Goal: Information Seeking & Learning: Check status

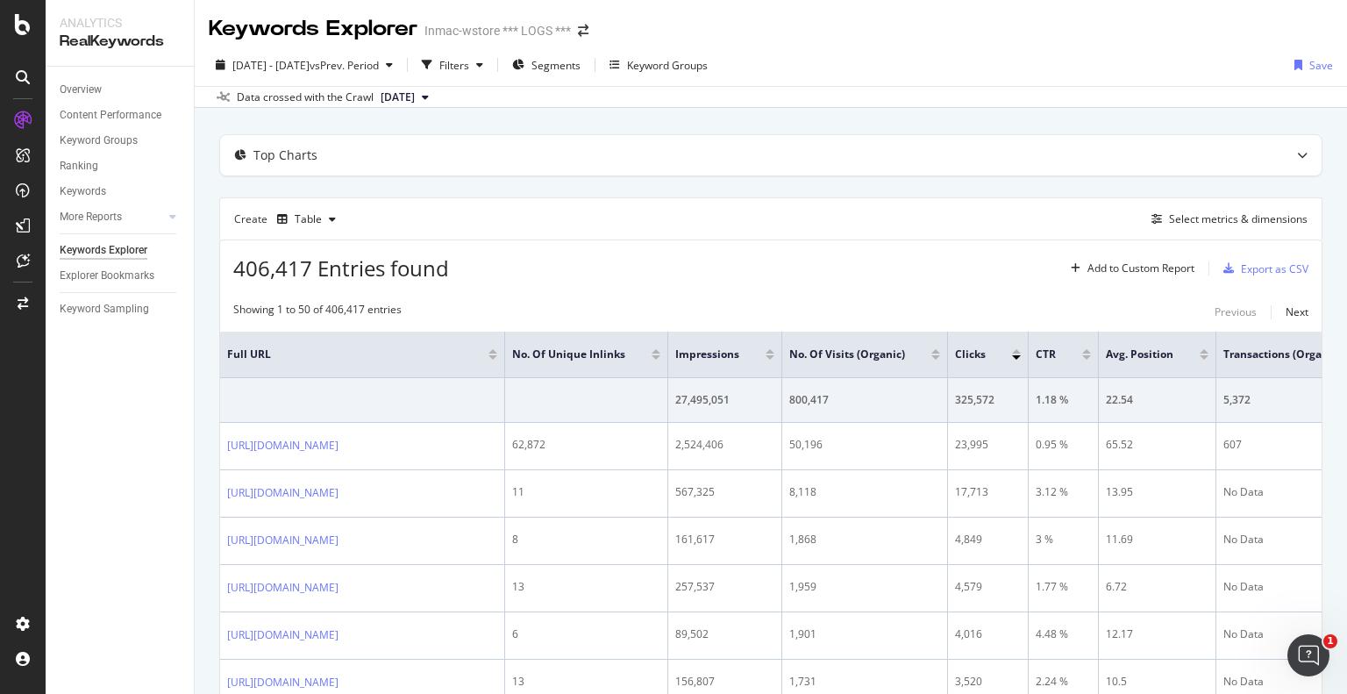
scroll to position [702, 0]
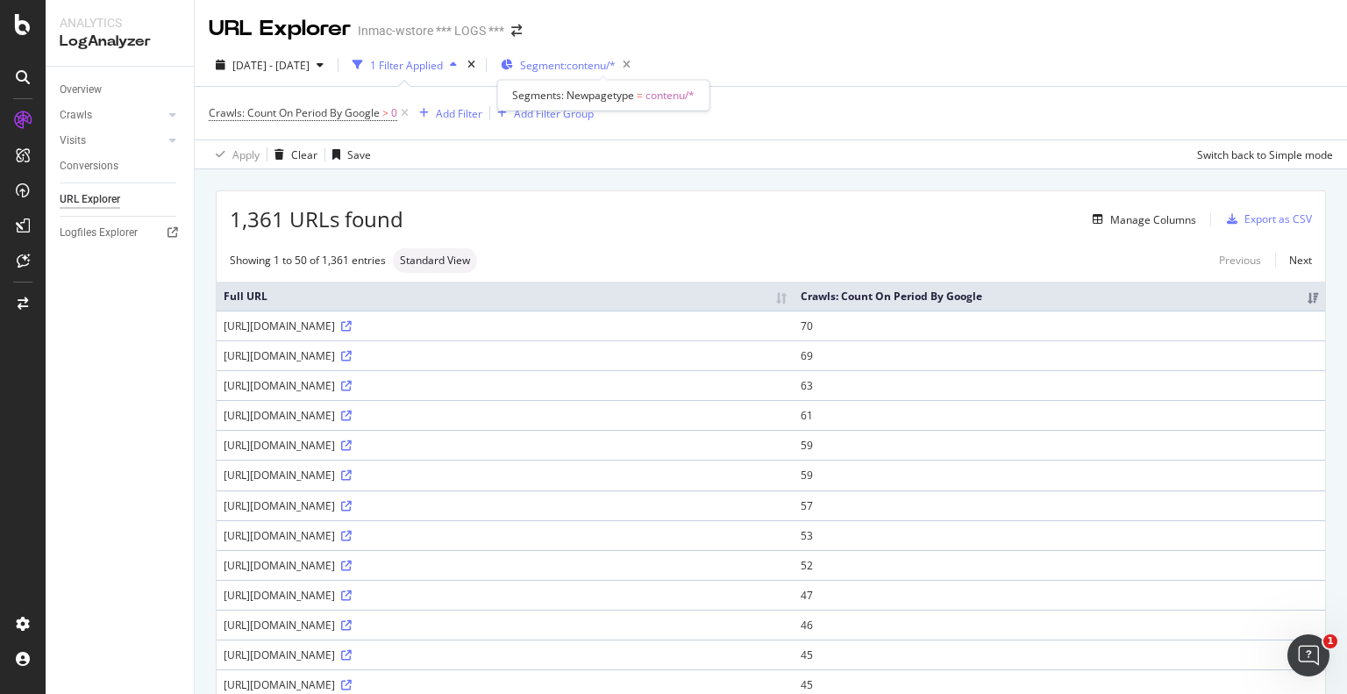
click at [604, 59] on span "Segment: contenu/*" at bounding box center [568, 65] width 96 height 15
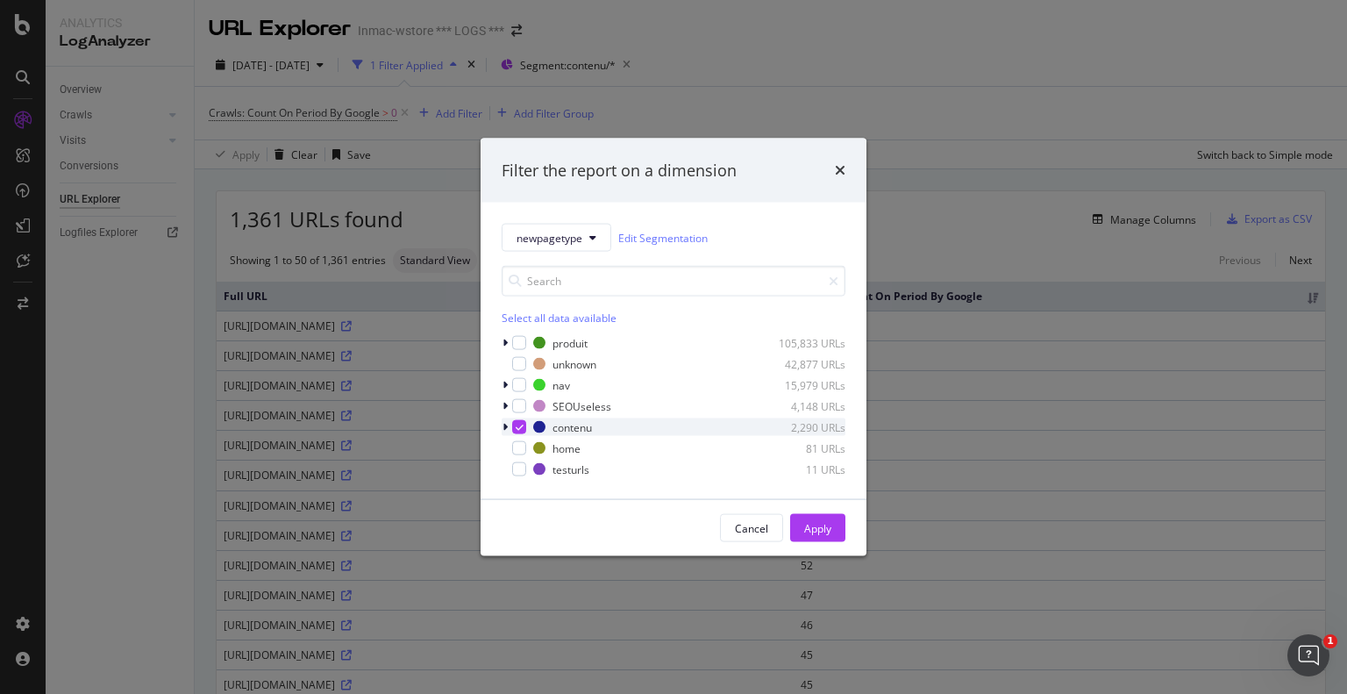
click at [519, 426] on icon "modal" at bounding box center [520, 427] width 8 height 9
click at [516, 444] on div "modal" at bounding box center [519, 448] width 14 height 14
click at [830, 529] on div "Apply" at bounding box center [817, 527] width 27 height 15
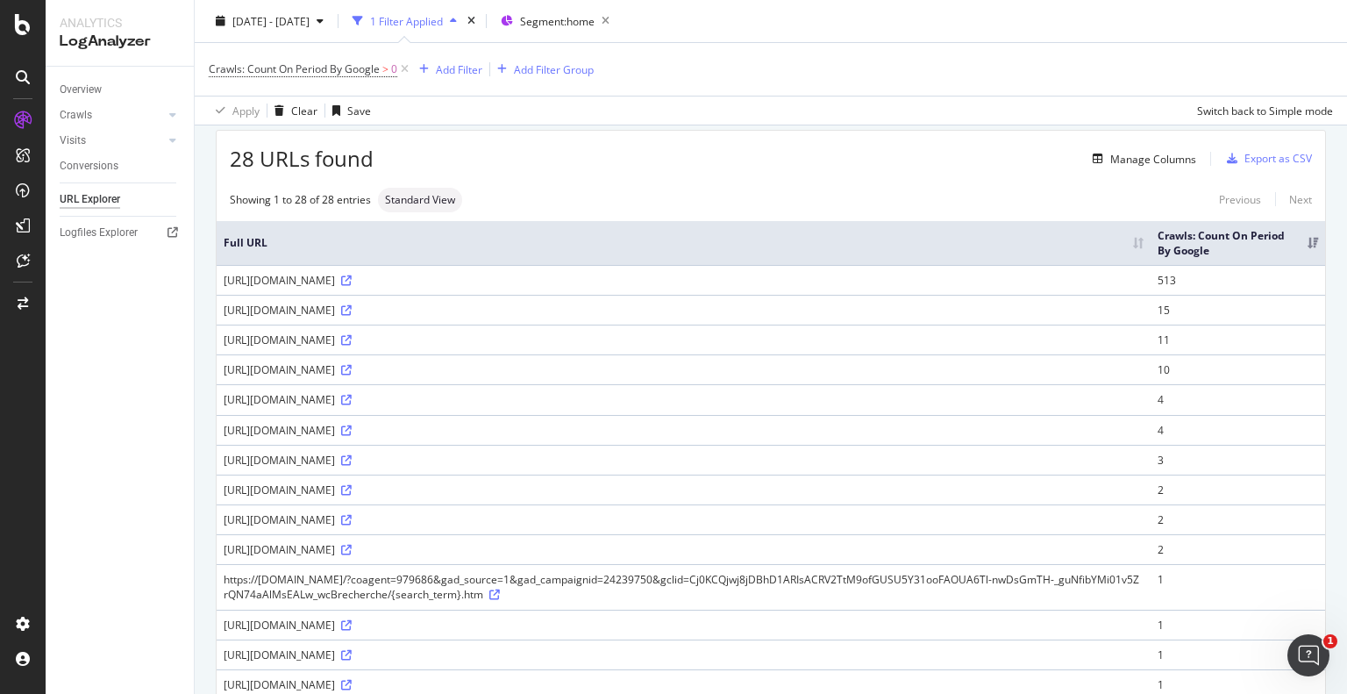
scroll to position [23, 0]
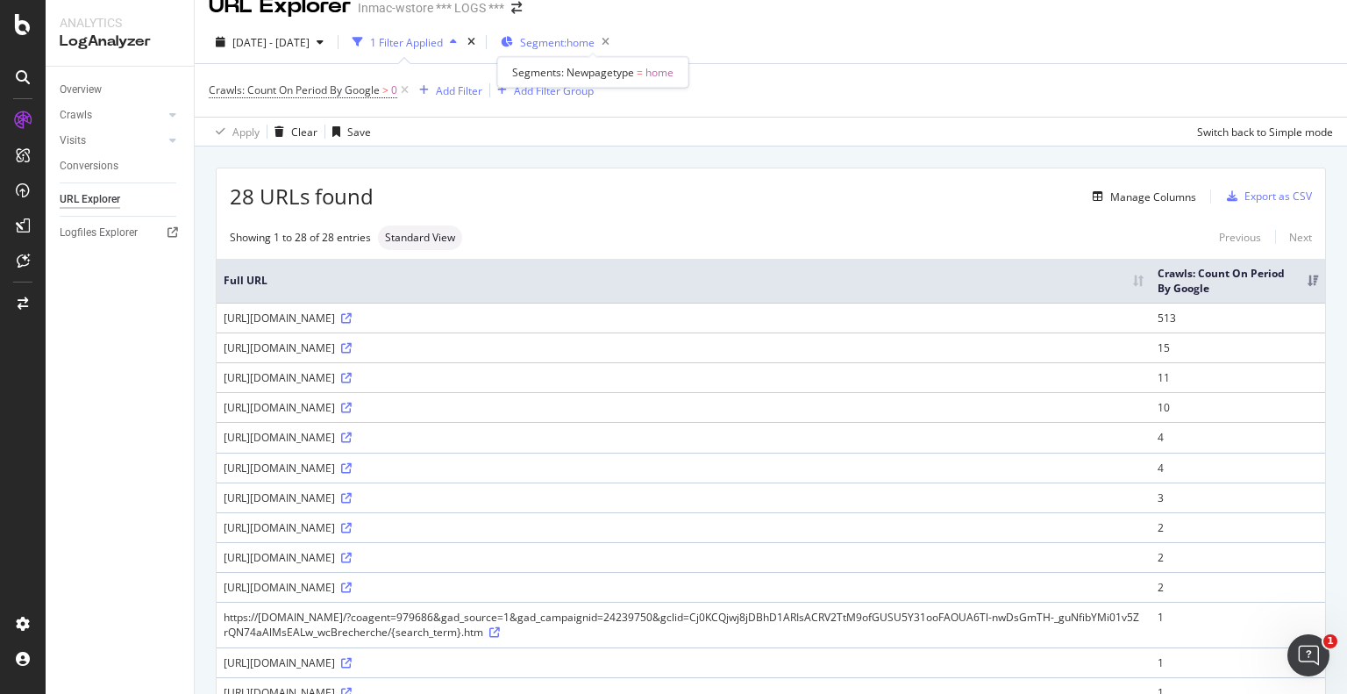
click at [591, 41] on span "Segment: home" at bounding box center [557, 42] width 75 height 15
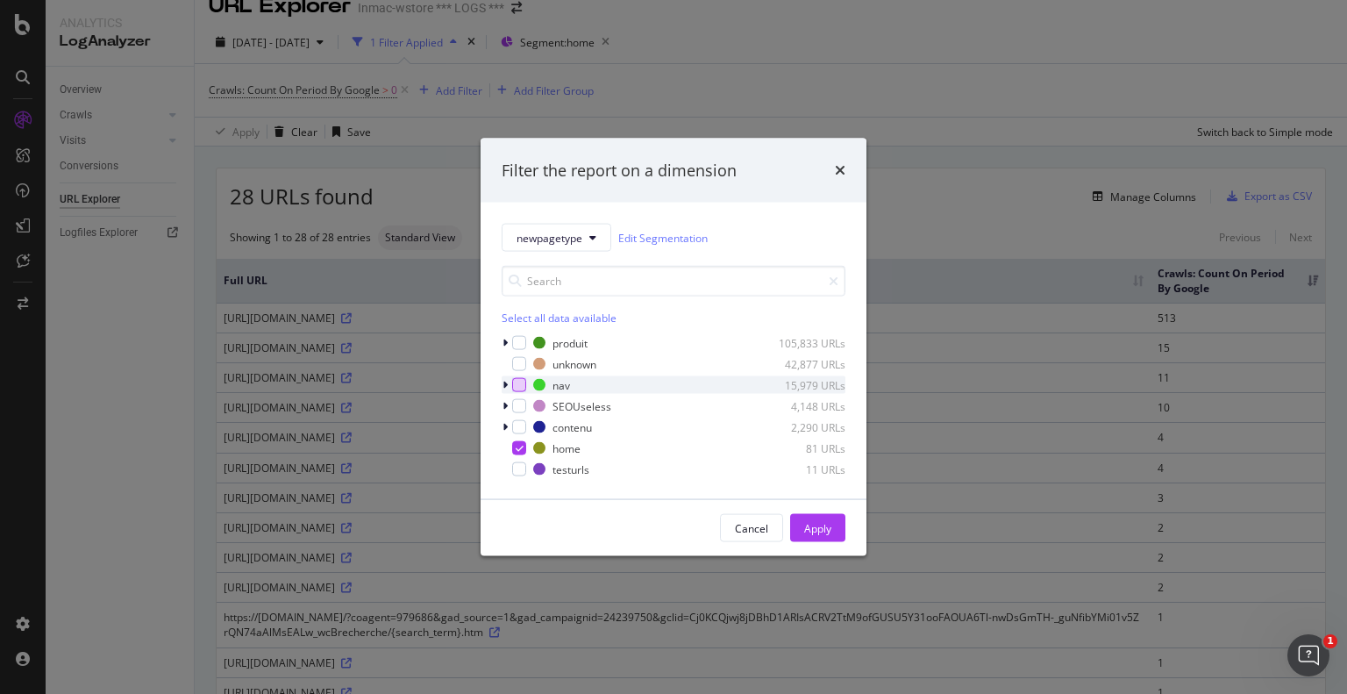
click at [521, 386] on div "modal" at bounding box center [519, 385] width 14 height 14
click at [821, 531] on div "Apply" at bounding box center [817, 527] width 27 height 15
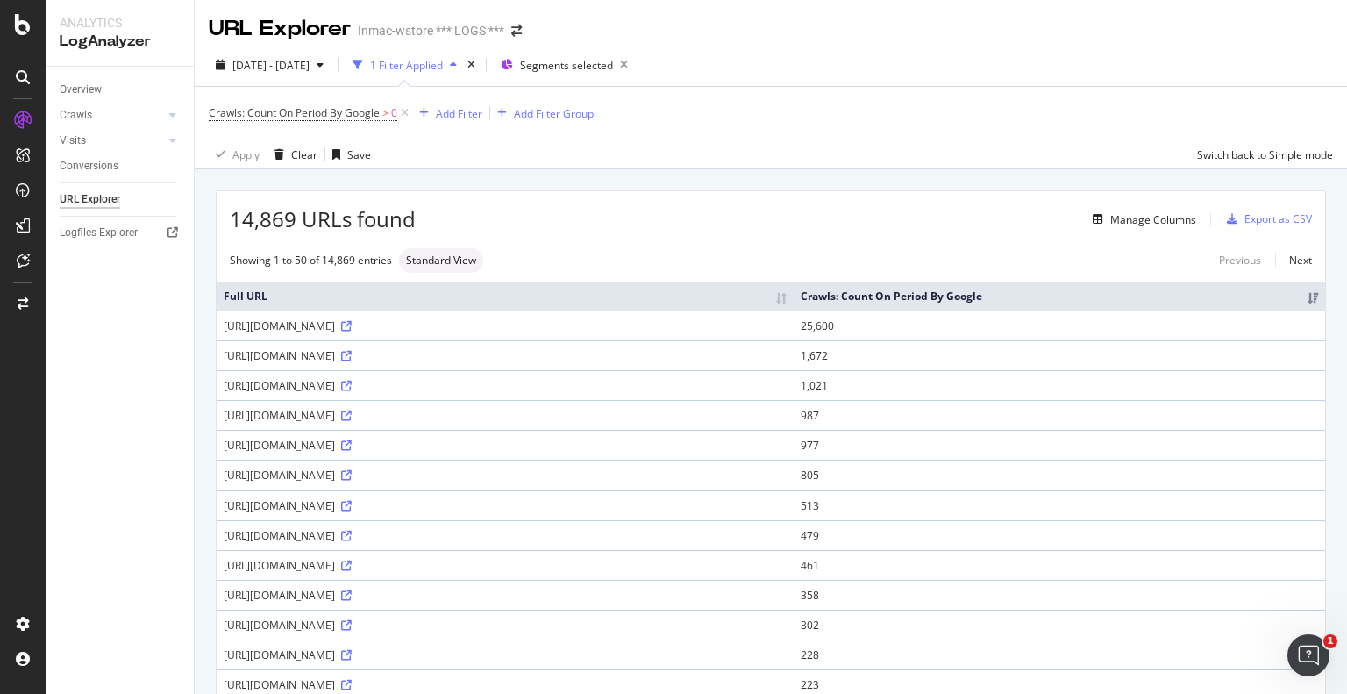
scroll to position [88, 0]
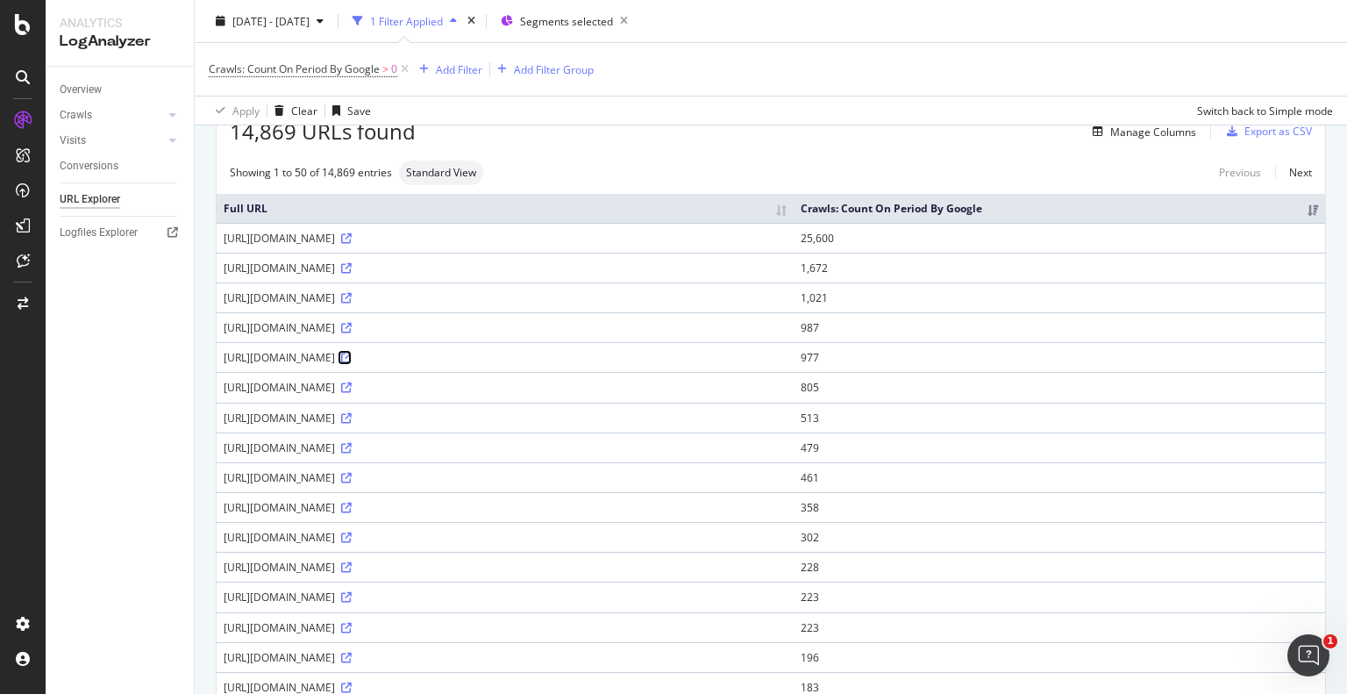
click at [352, 356] on icon at bounding box center [346, 358] width 11 height 11
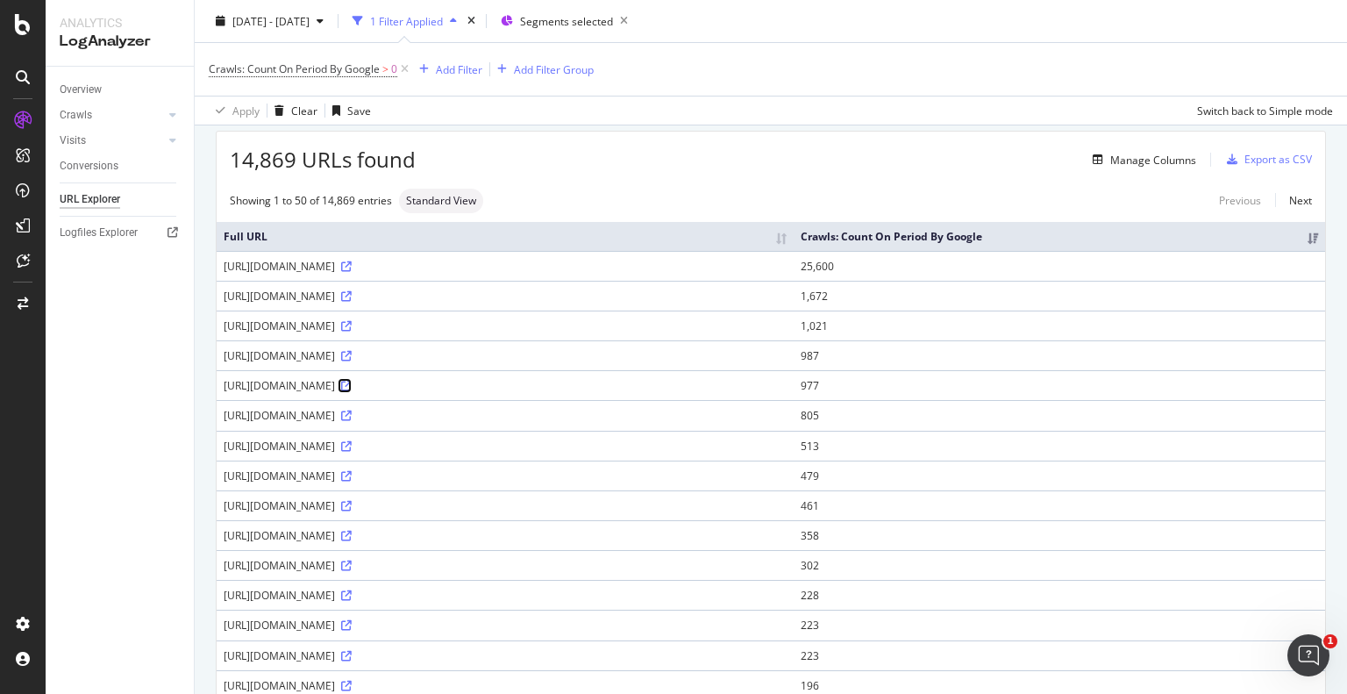
scroll to position [147, 0]
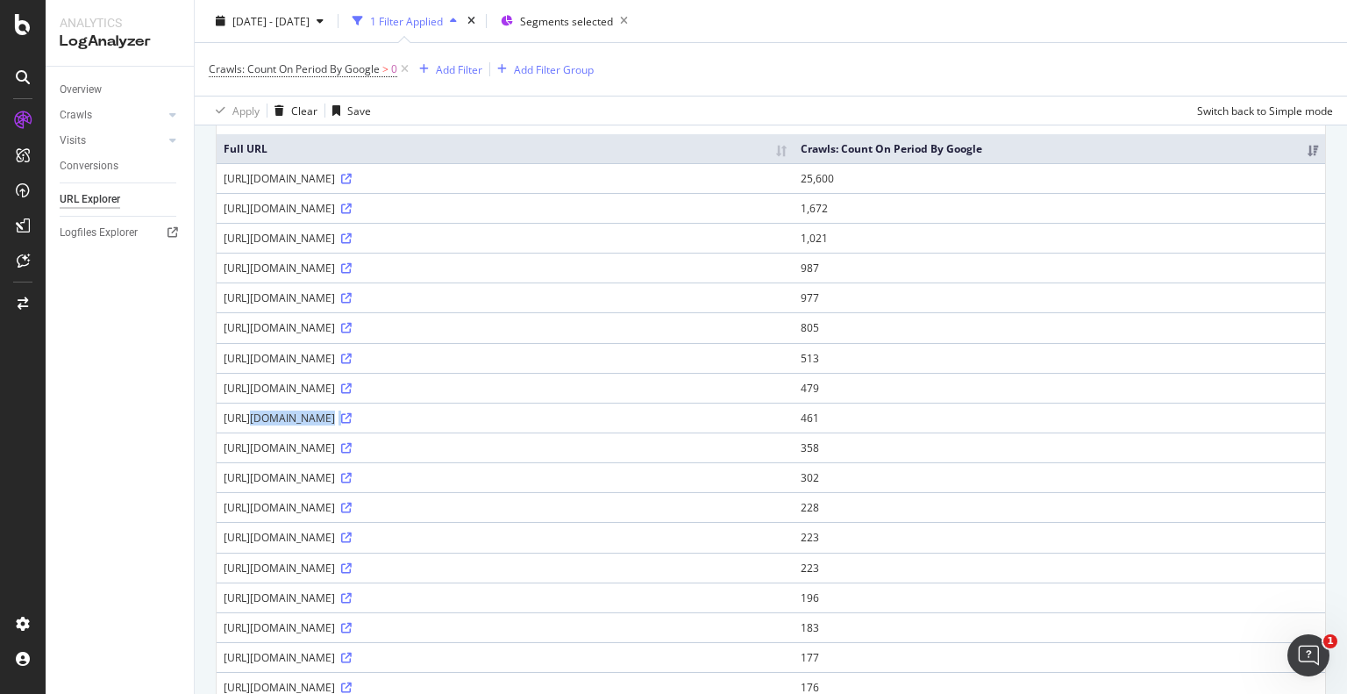
drag, startPoint x: 225, startPoint y: 413, endPoint x: 535, endPoint y: 415, distance: 310.5
click at [535, 415] on div "https://www.inmac-wstore.com/pc-portable/c507.htm?m=1057" at bounding box center [505, 417] width 563 height 15
copy div "https://www.inmac-wstore.com/pc-portable/c507.htm?m=1057"
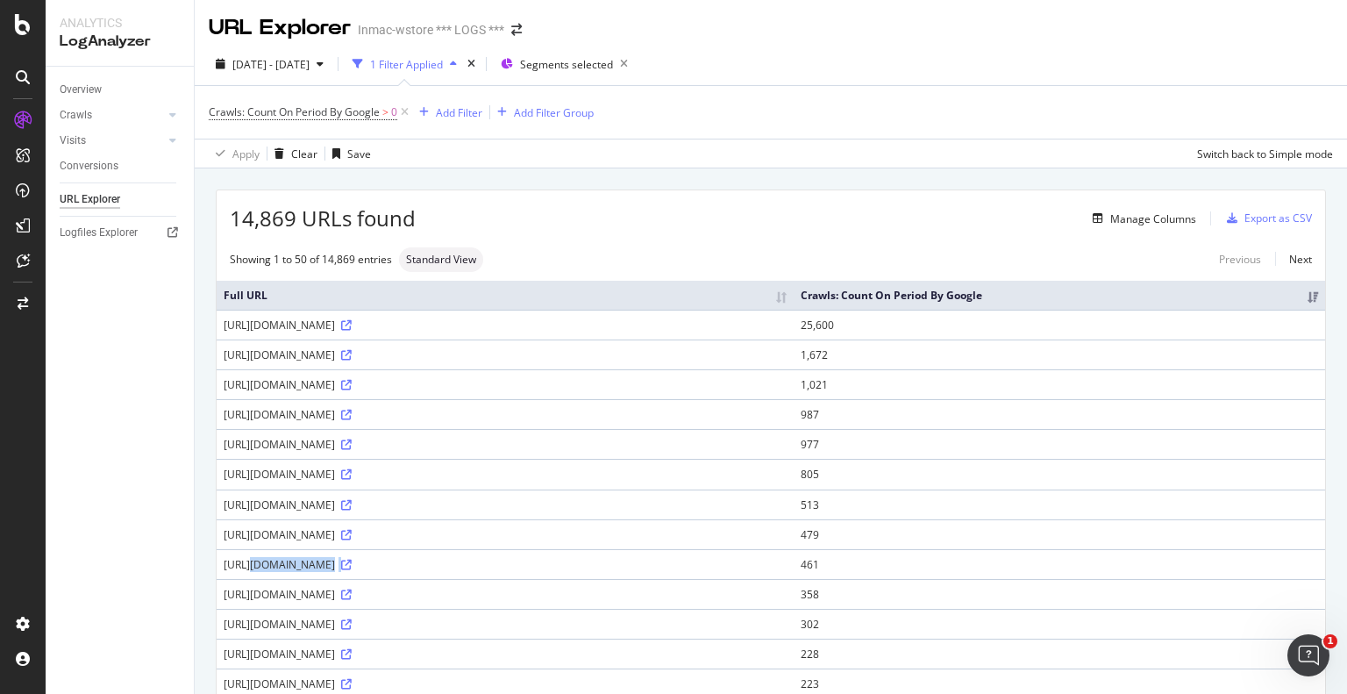
scroll to position [0, 0]
click at [470, 111] on div "Add Filter" at bounding box center [459, 113] width 46 height 15
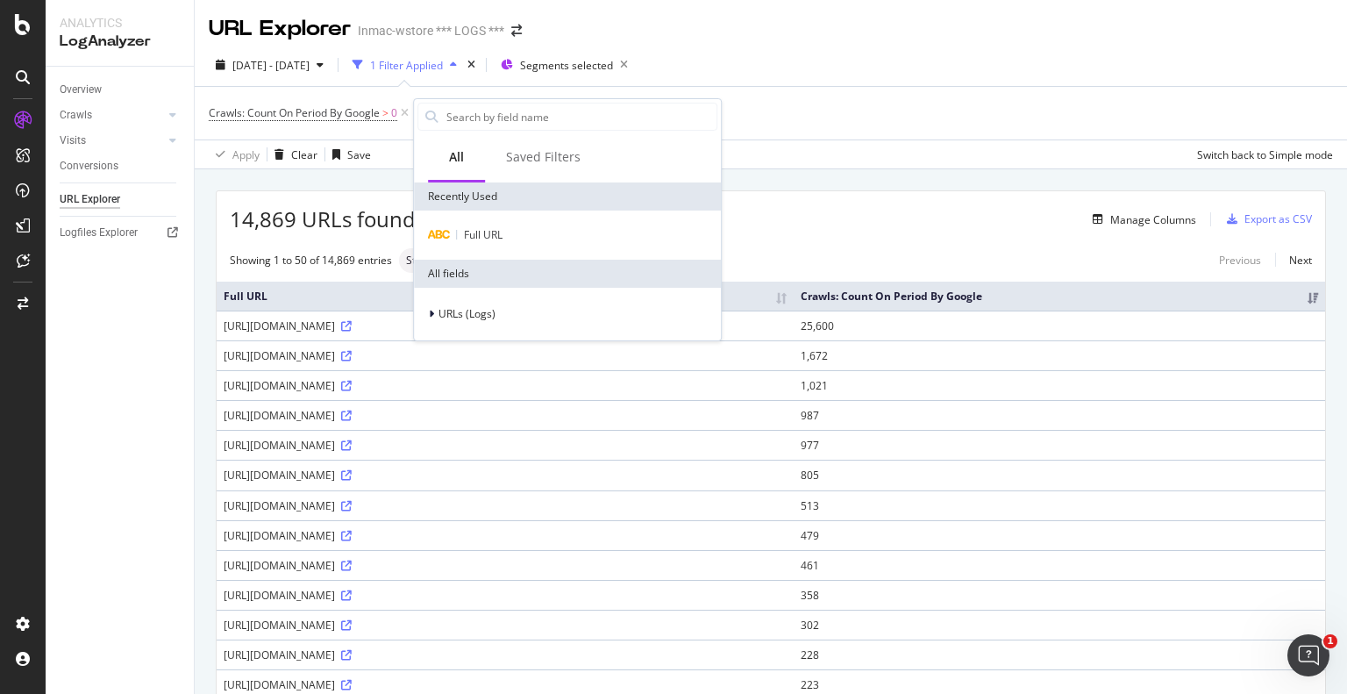
click at [505, 246] on div "Full URL" at bounding box center [567, 234] width 307 height 49
click at [503, 236] on div "Full URL" at bounding box center [567, 235] width 300 height 21
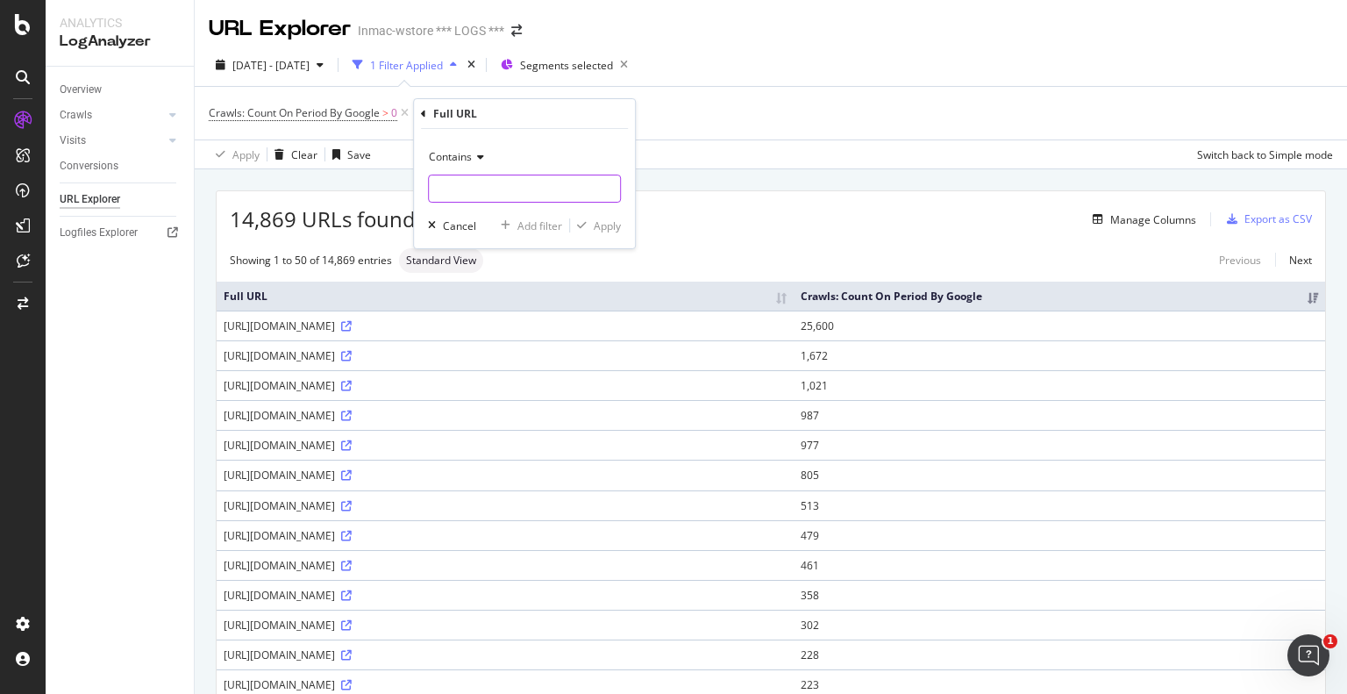
click at [490, 191] on input "text" at bounding box center [524, 189] width 191 height 28
paste input "https://www.inmac-wstore.com/pc-portable/c507.htm?m=1057"
type input "https://www.inmac-wstore.com/pc-portable/c507.htm?m=1057"
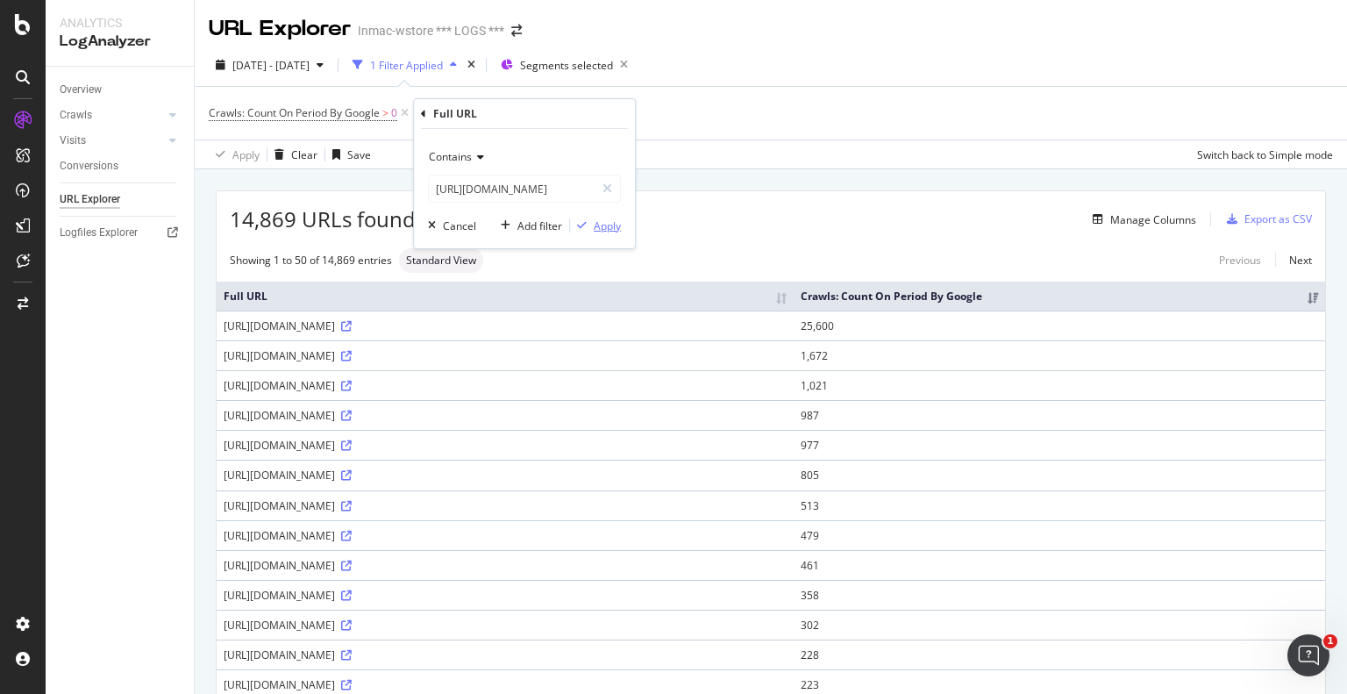
click at [606, 228] on div "Apply" at bounding box center [607, 225] width 27 height 15
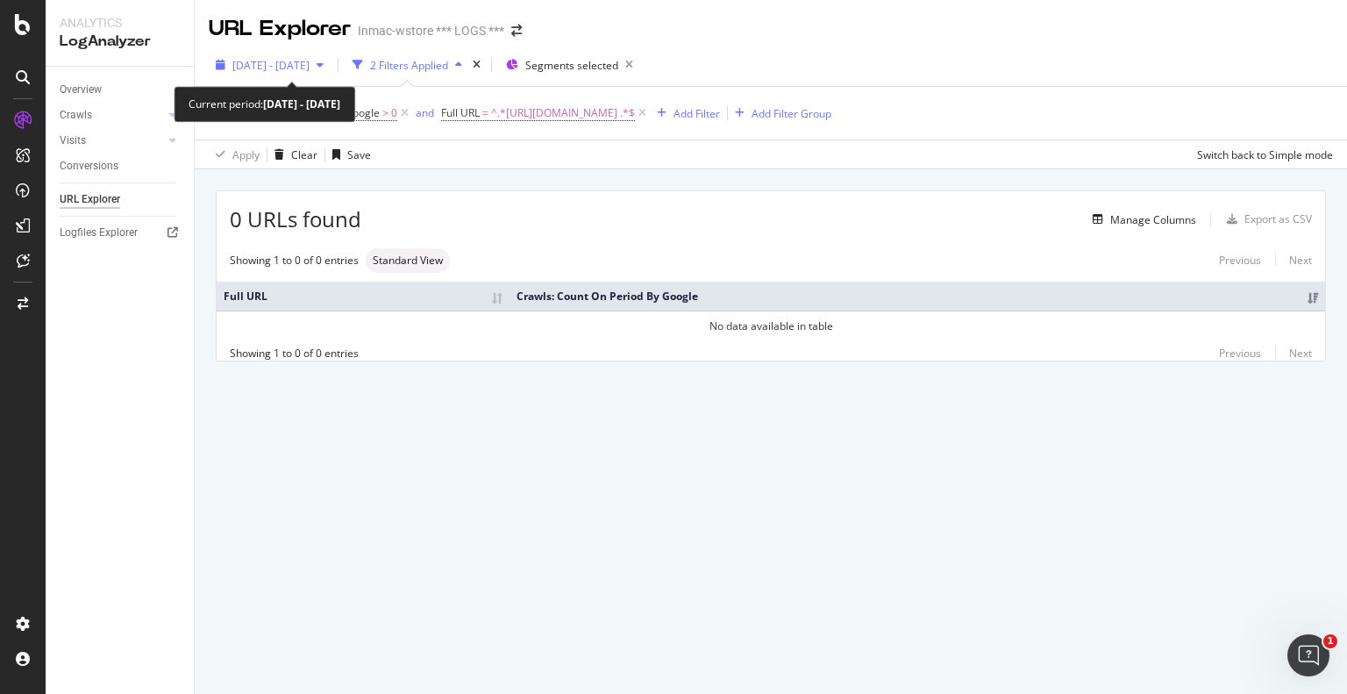
click at [310, 69] on span "2025 Jul. 13th - Aug. 11th" at bounding box center [270, 65] width 77 height 15
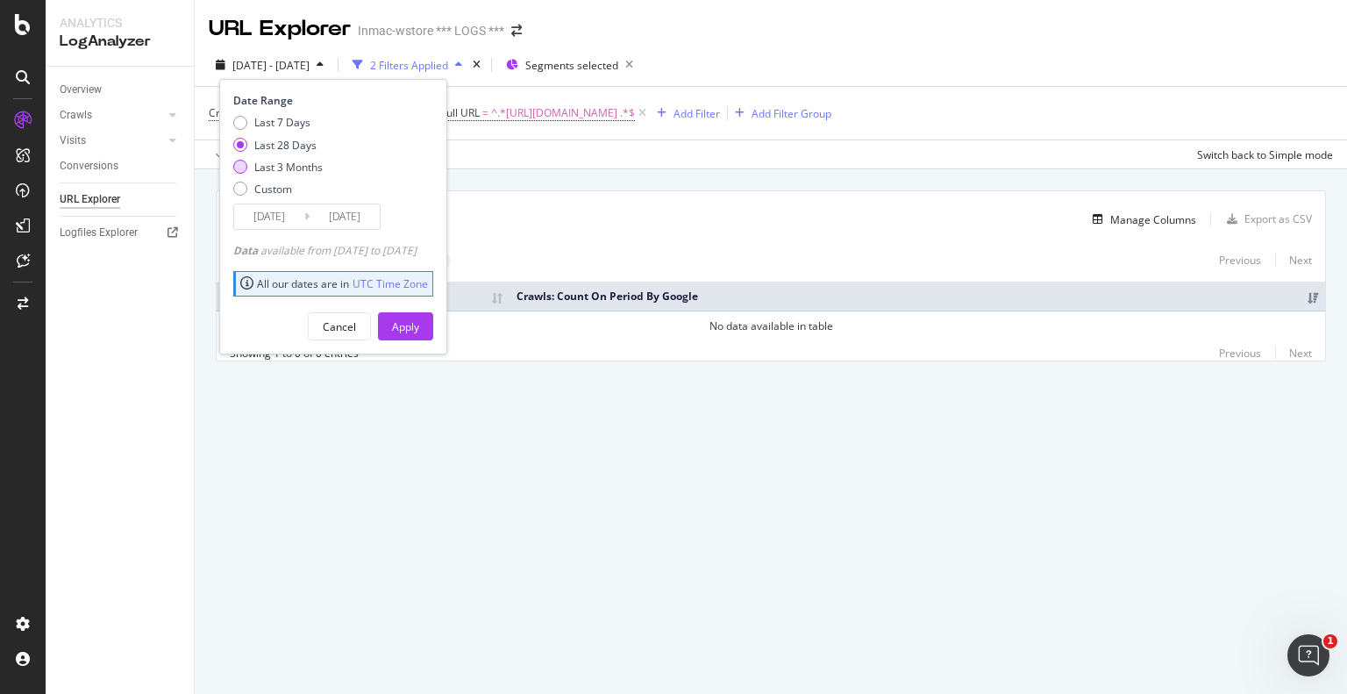
click at [280, 168] on div "Last 3 Months" at bounding box center [288, 167] width 68 height 15
type input "2025/05/12"
click at [419, 324] on div "Apply" at bounding box center [405, 326] width 27 height 15
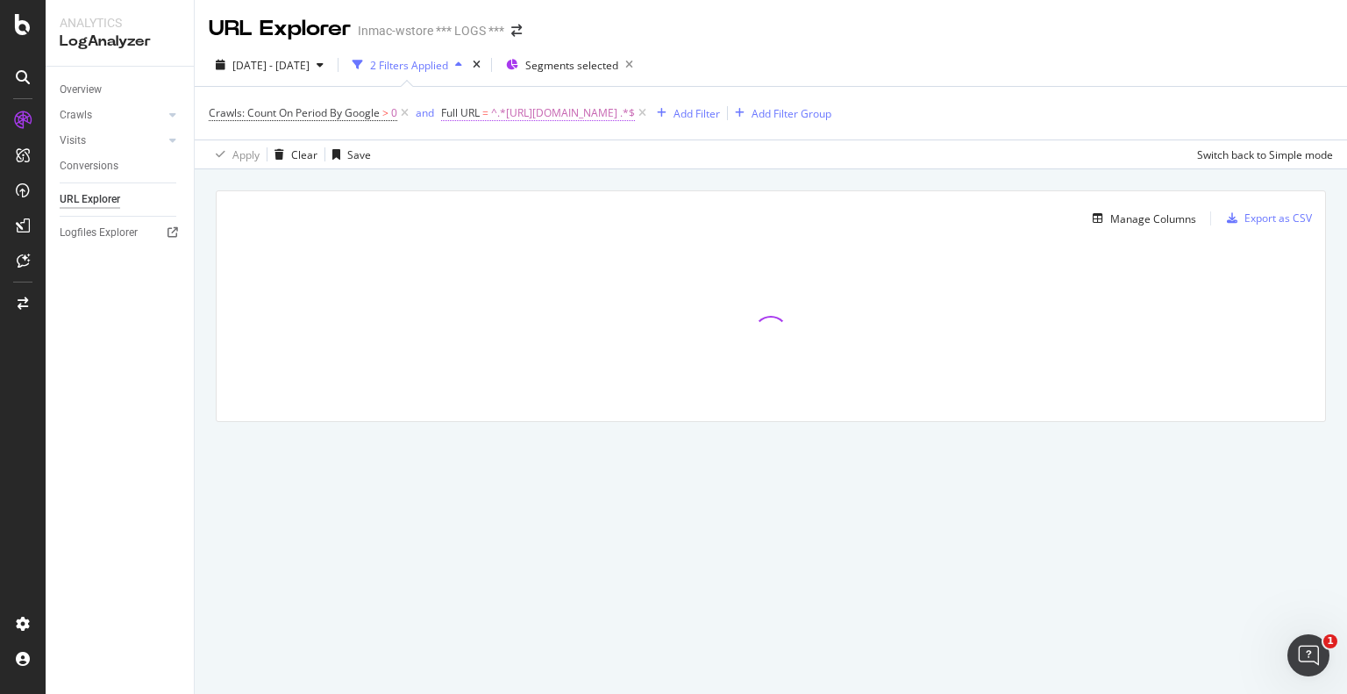
click at [622, 110] on span "^.*https://www.inmac-wstore.com/pc-portable/c507.htm?m=1057 .*$" at bounding box center [563, 113] width 144 height 25
click at [553, 191] on input "https://www.inmac-wstore.com/pc-portable/c507.htm?m=1057" at bounding box center [541, 186] width 166 height 28
click at [623, 186] on input "https://www.inmac-wstore.com/pc-portable/c507.htm?m=1057" at bounding box center [541, 186] width 166 height 28
click at [609, 183] on input "https://www.inmac-wstore.com/pc-portable/c507.htm?m=1057" at bounding box center [541, 186] width 166 height 28
drag, startPoint x: 615, startPoint y: 184, endPoint x: 464, endPoint y: 189, distance: 150.9
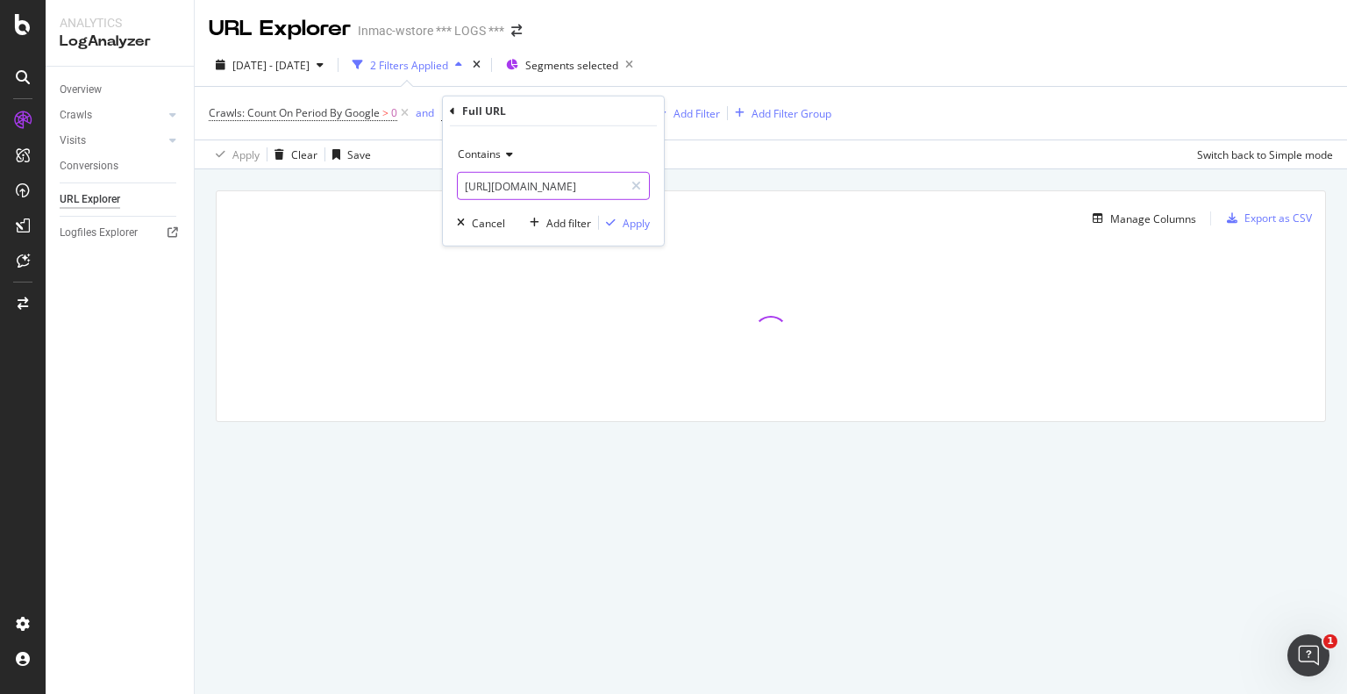
click at [464, 189] on input "https://www.inmac-wstore.com/pc-portable/c507.htm?m=1057" at bounding box center [541, 186] width 166 height 28
click at [509, 153] on icon at bounding box center [507, 154] width 12 height 11
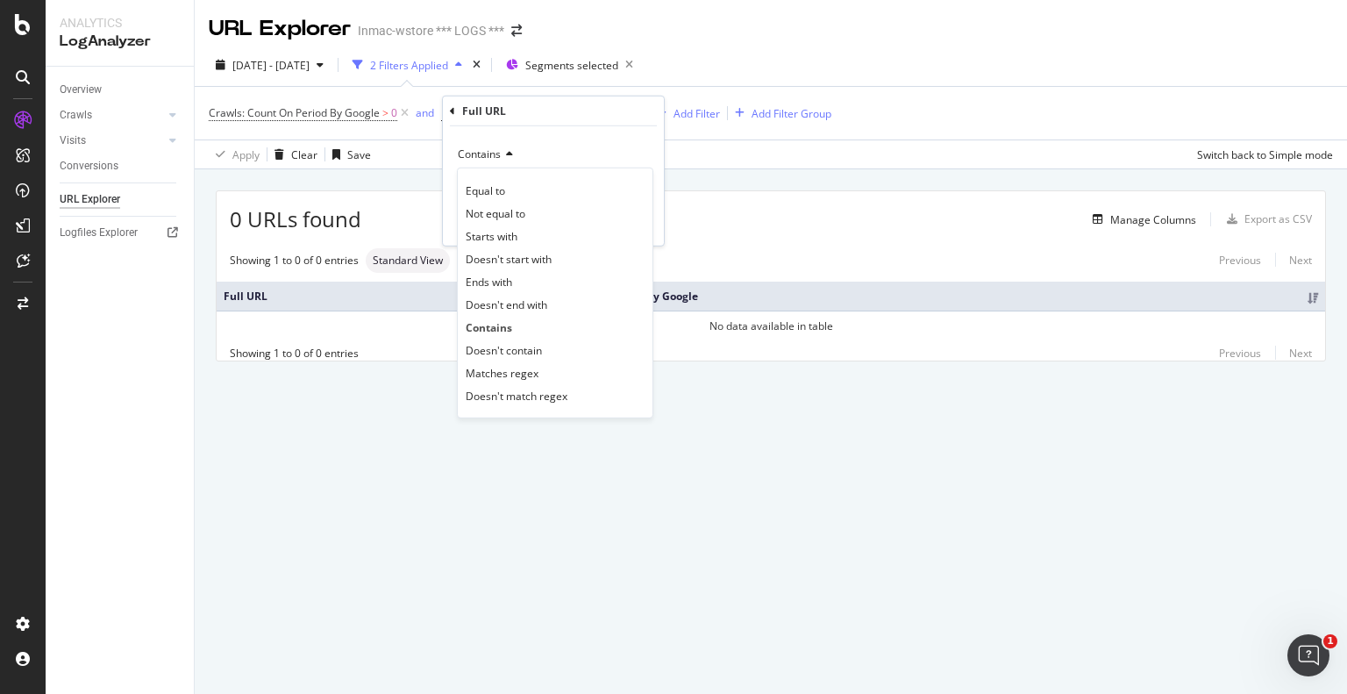
click at [509, 153] on icon at bounding box center [507, 154] width 12 height 11
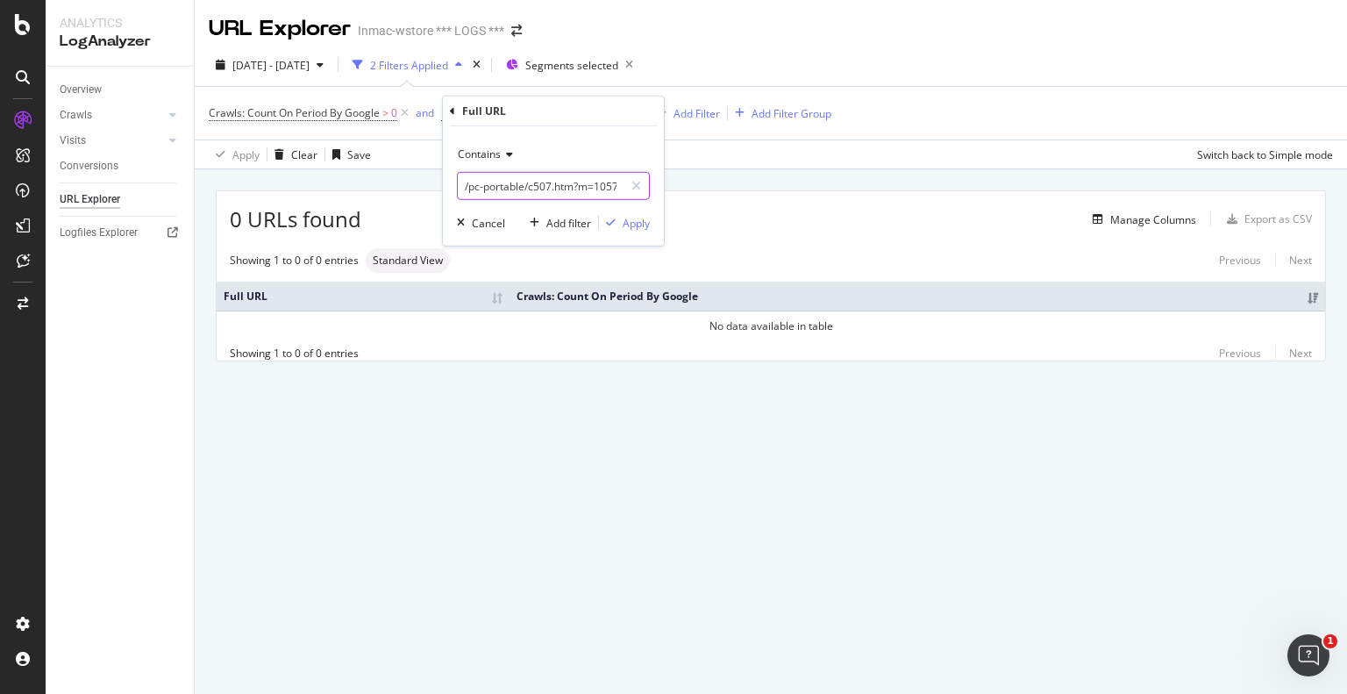
click at [532, 192] on input "/pc-portable/c507.htm?m=1057" at bounding box center [541, 186] width 166 height 28
drag, startPoint x: 571, startPoint y: 182, endPoint x: 466, endPoint y: 185, distance: 105.3
click at [466, 185] on input "/pc-portable/c507.htm?m=1057" at bounding box center [541, 186] width 166 height 28
type input "?m=1057"
click at [640, 226] on div "Apply" at bounding box center [636, 222] width 27 height 15
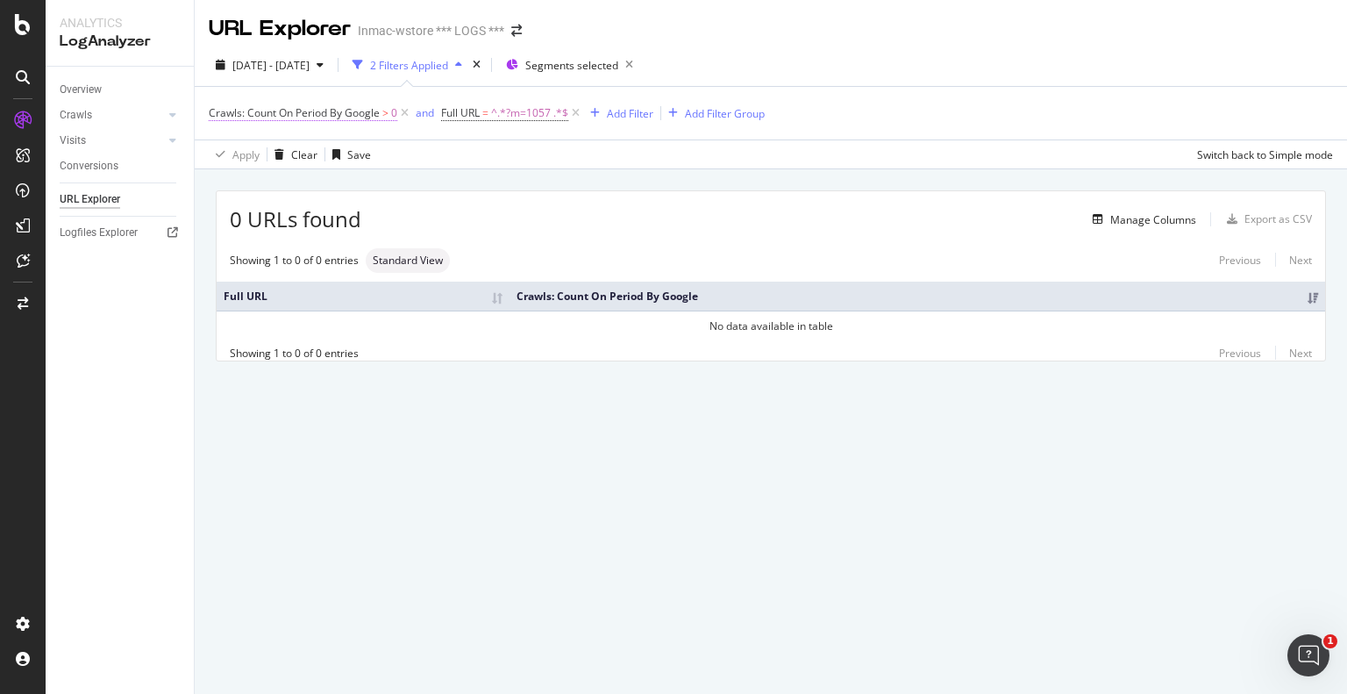
click at [340, 107] on span "Crawls: Count On Period By Google" at bounding box center [294, 112] width 171 height 15
click at [555, 252] on div "Showing 1 to 0 of 0 entries Standard View Previous Next" at bounding box center [771, 260] width 1109 height 25
click at [575, 106] on icon at bounding box center [575, 113] width 15 height 18
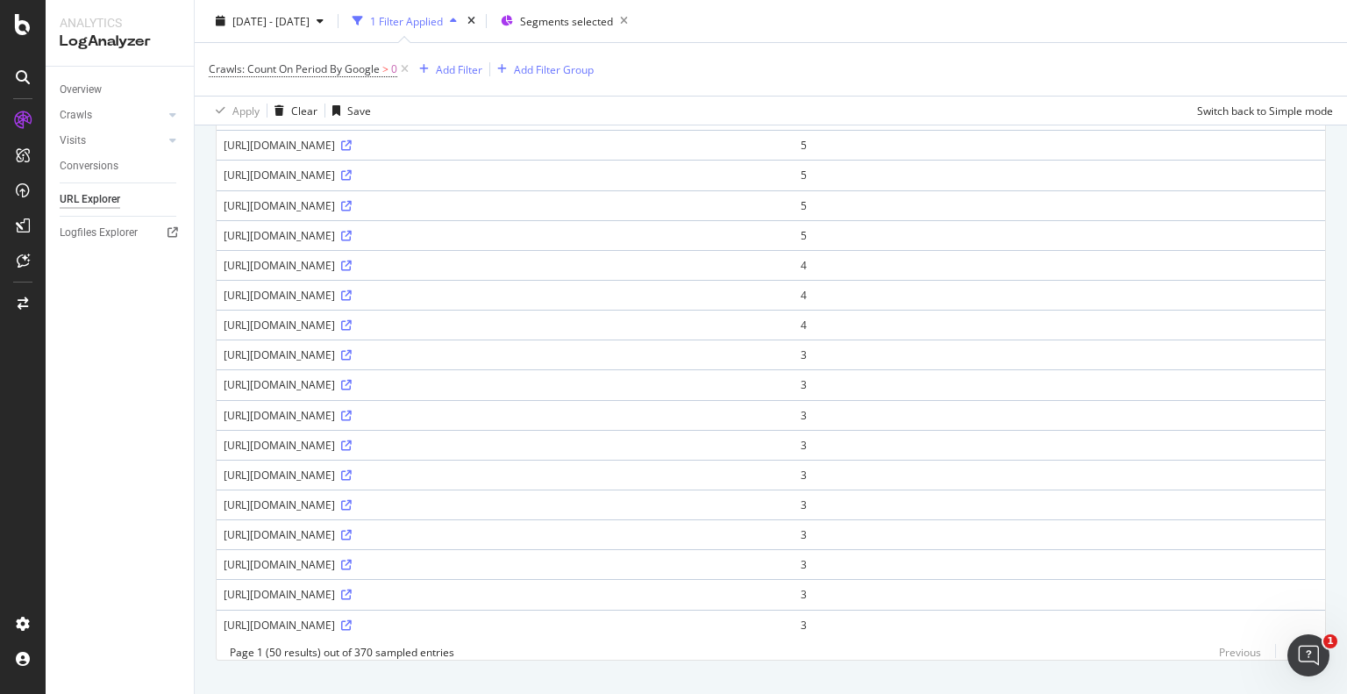
scroll to position [1200, 0]
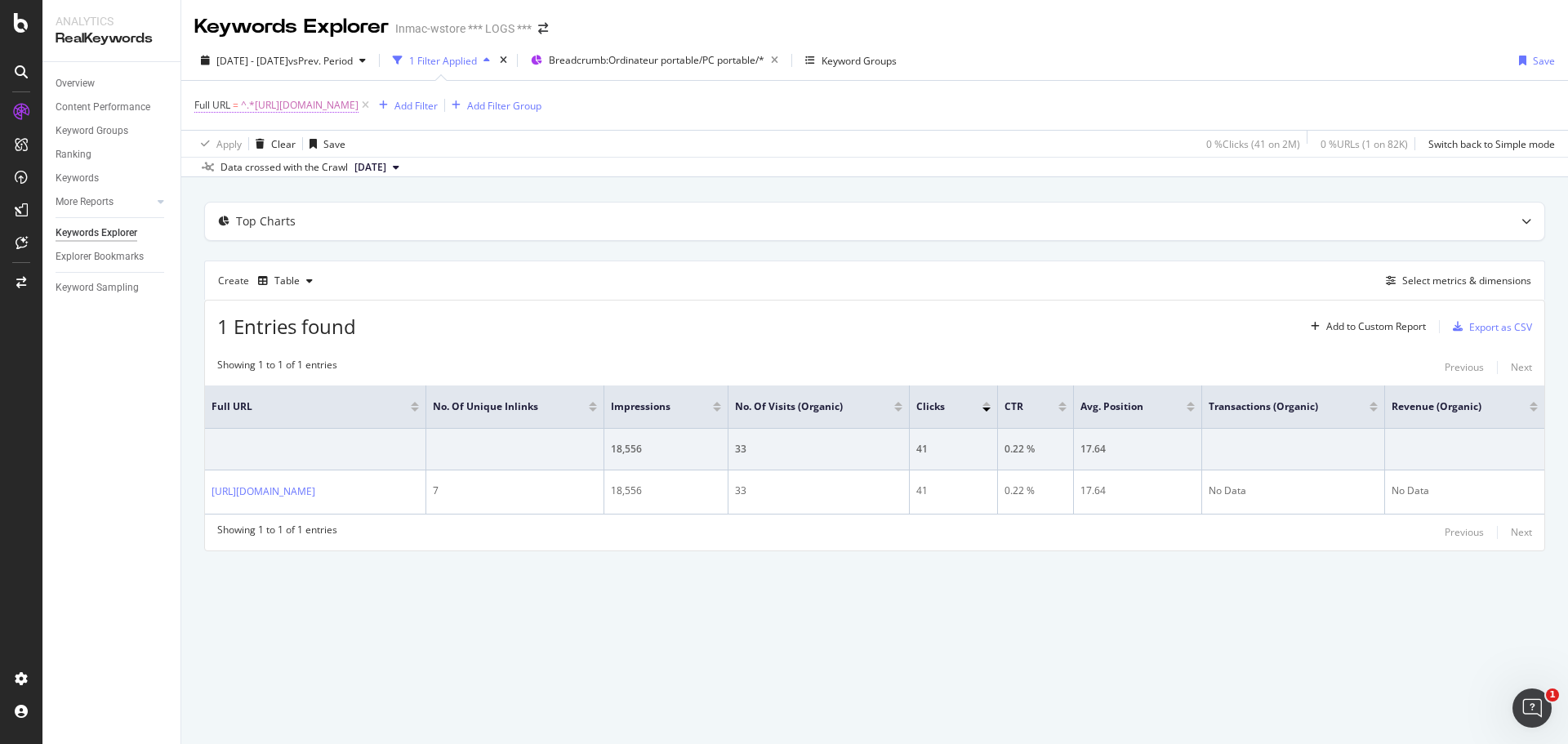
click at [358, 110] on span "^.*https://www.inmac-wstore.com/pc-portable/c507.htm?m=1057&v=15287262.*$" at bounding box center [300, 105] width 117 height 23
type input "https://www.inmac-wstore.com/pc-portable/c507.htm?m=1057"
click at [373, 210] on div "Apply" at bounding box center [374, 208] width 25 height 14
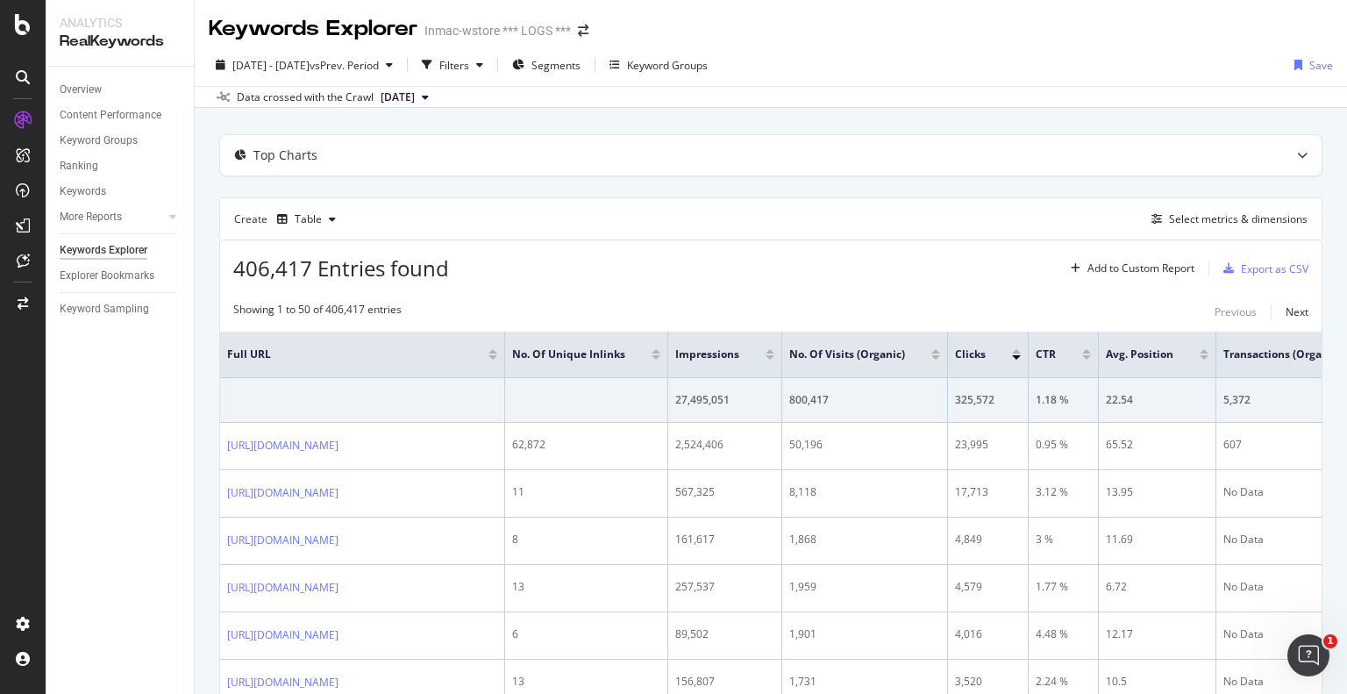
scroll to position [702, 0]
